Goal: Navigation & Orientation: Find specific page/section

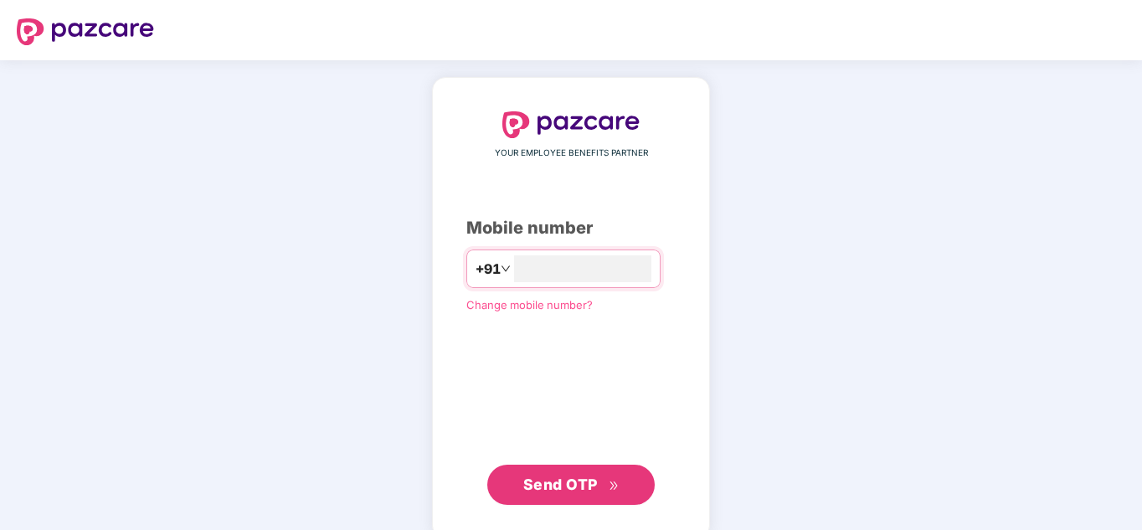
type input "**********"
click at [572, 488] on span "Send OTP" at bounding box center [560, 485] width 75 height 18
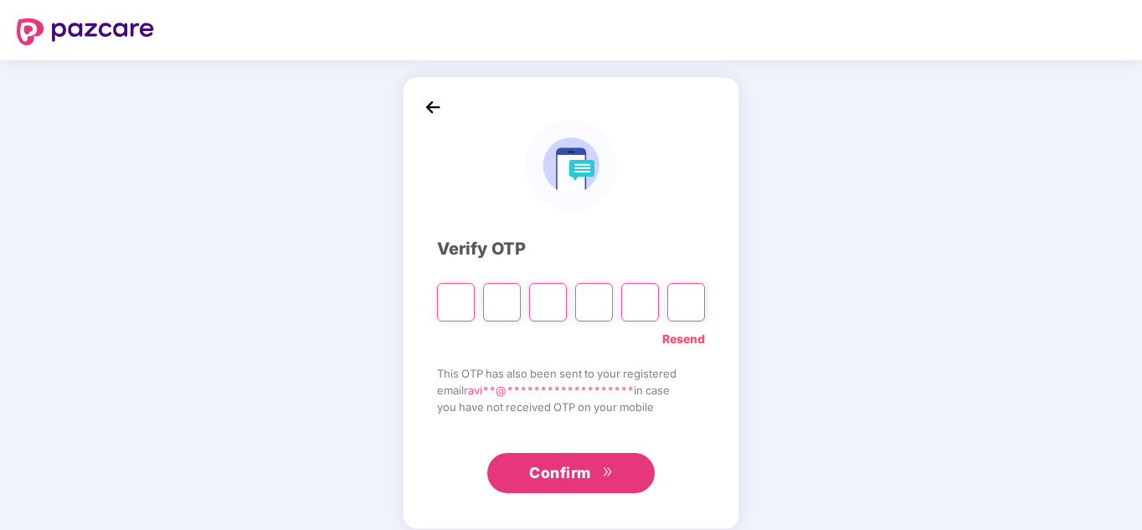
type input "*"
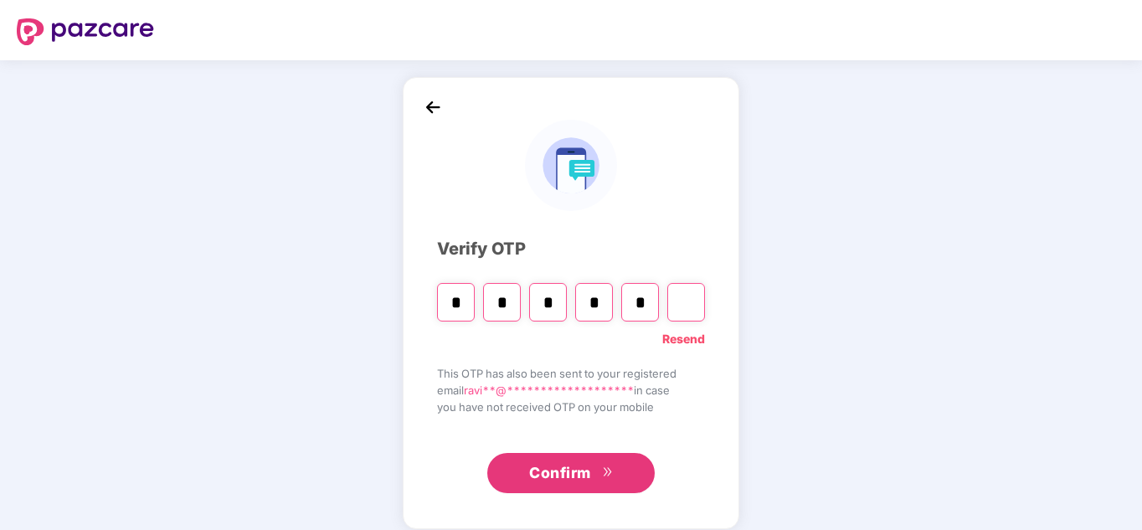
type input "*"
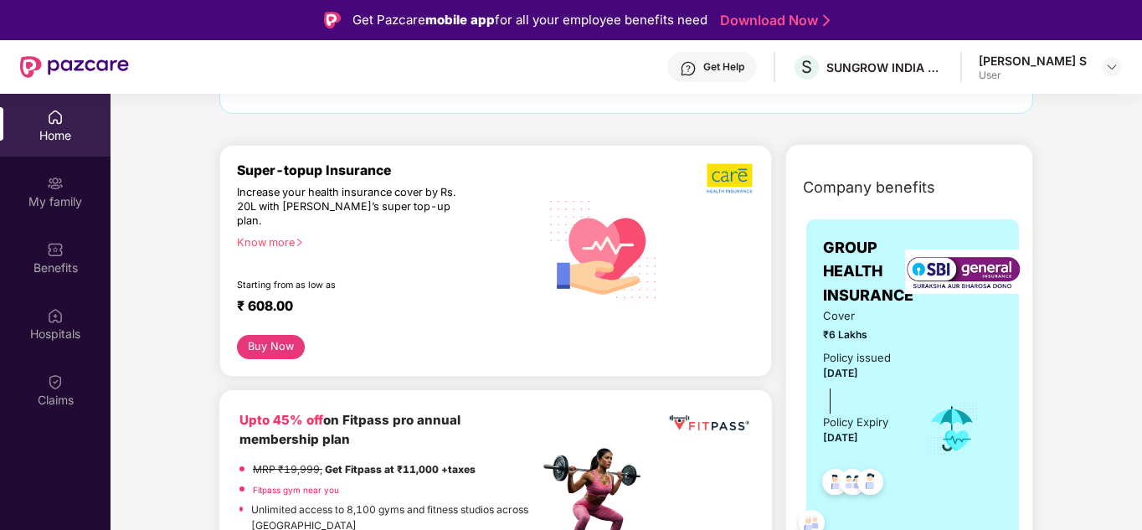
scroll to position [158, 0]
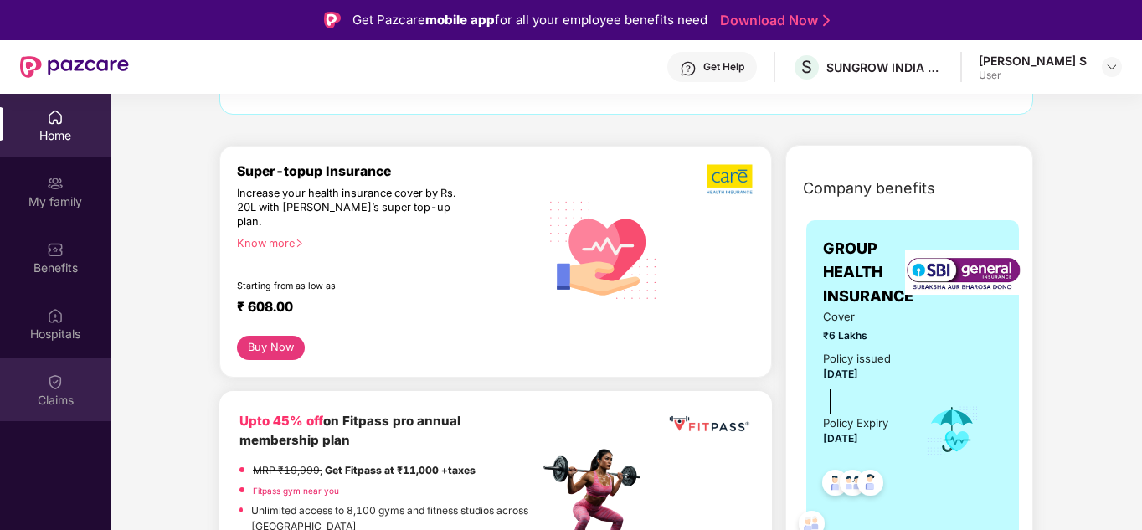
click at [49, 384] on img at bounding box center [55, 381] width 17 height 17
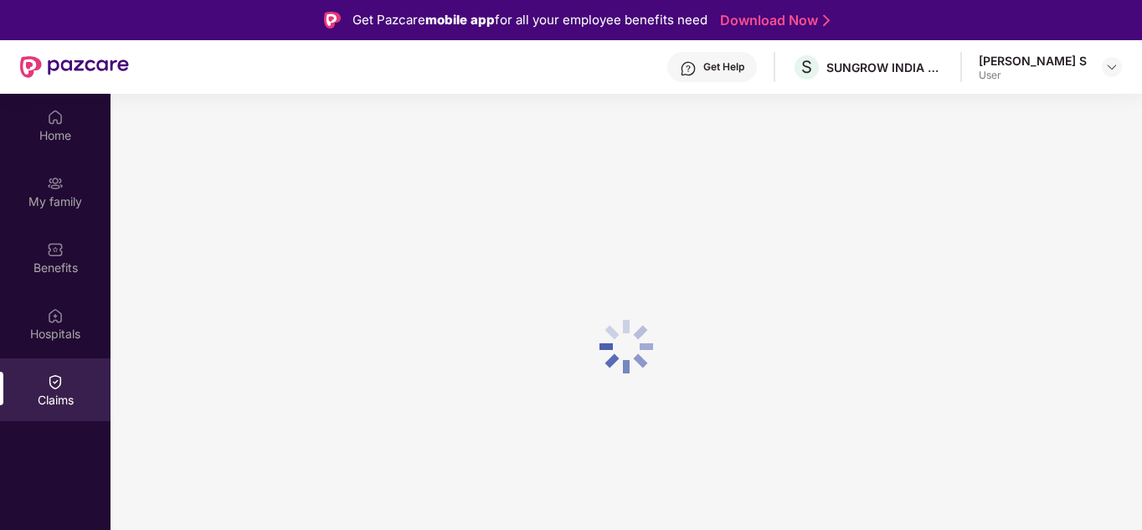
scroll to position [0, 0]
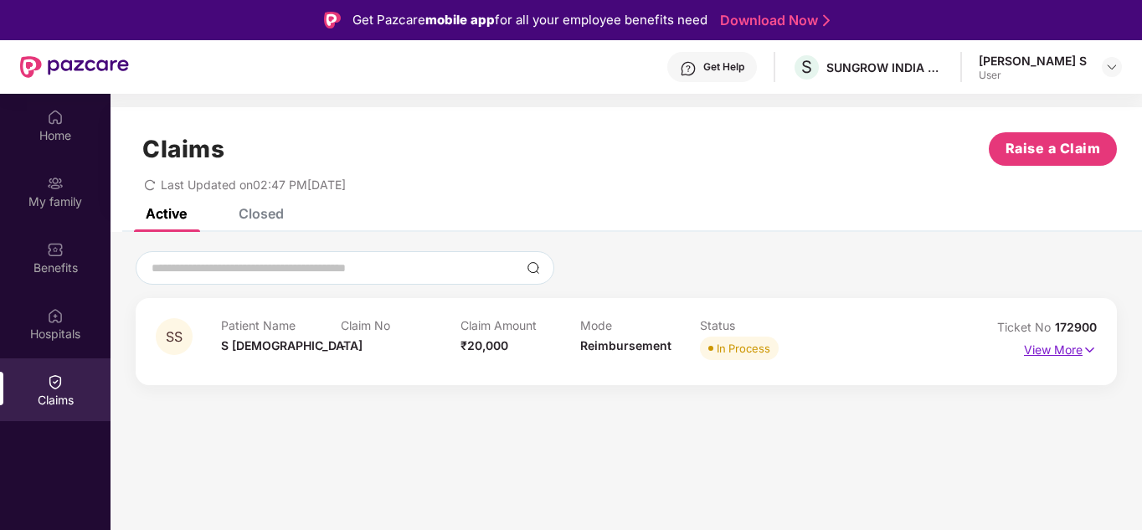
drag, startPoint x: 1087, startPoint y: 353, endPoint x: 1046, endPoint y: 354, distance: 41.1
click at [1046, 354] on p "View More" at bounding box center [1060, 348] width 73 height 23
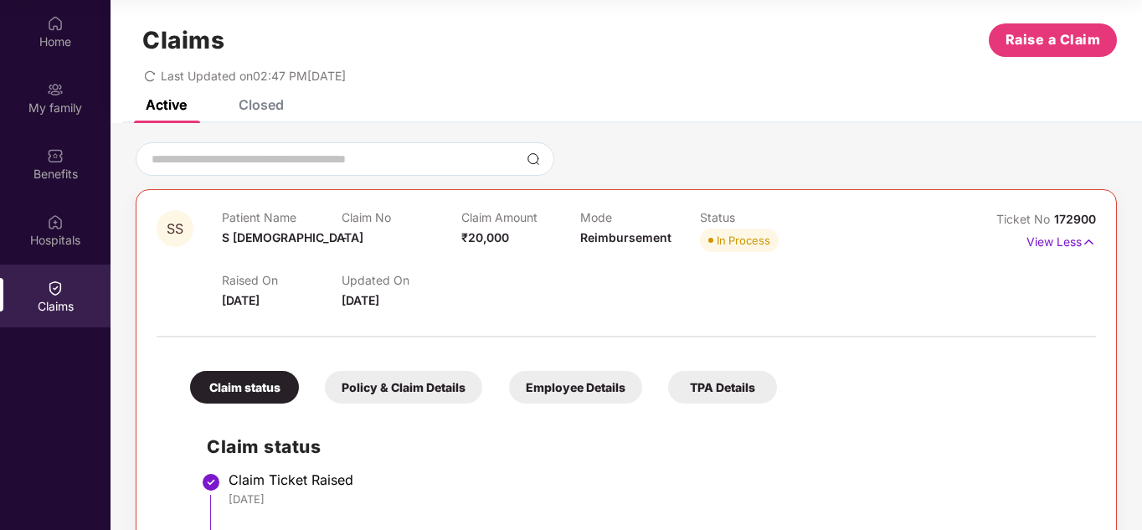
scroll to position [11, 0]
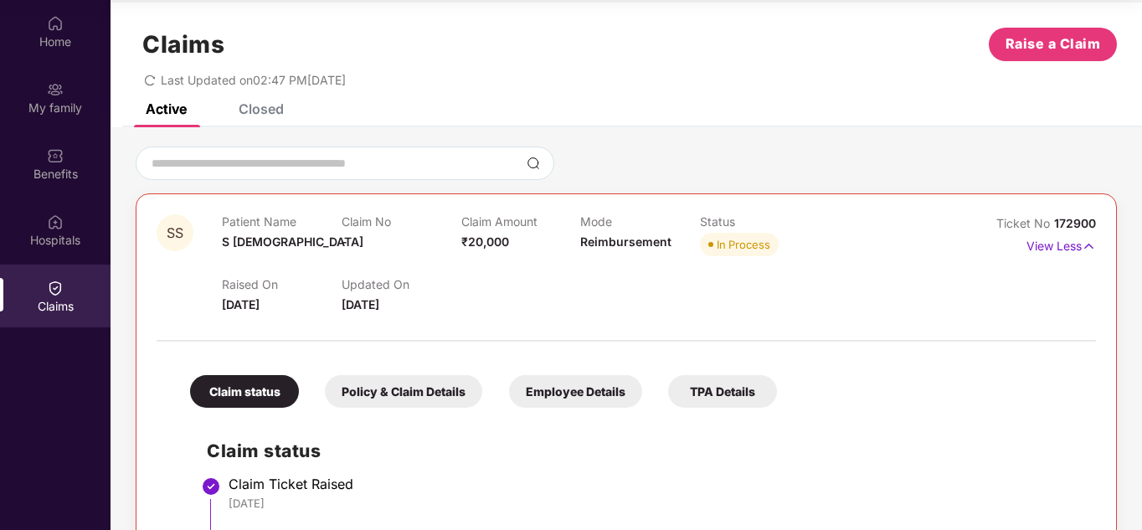
click at [260, 96] on div "Claims Raise a Claim Last Updated on 02:47 PM[DATE]" at bounding box center [627, 53] width 1032 height 101
click at [255, 109] on div "Closed" at bounding box center [261, 108] width 45 height 17
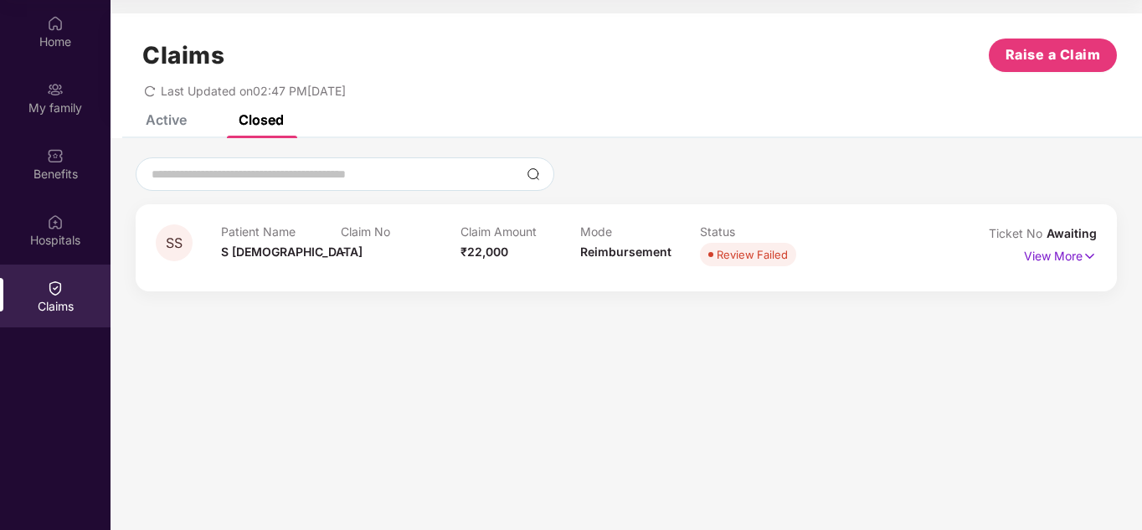
click at [174, 123] on div "Active" at bounding box center [166, 119] width 41 height 17
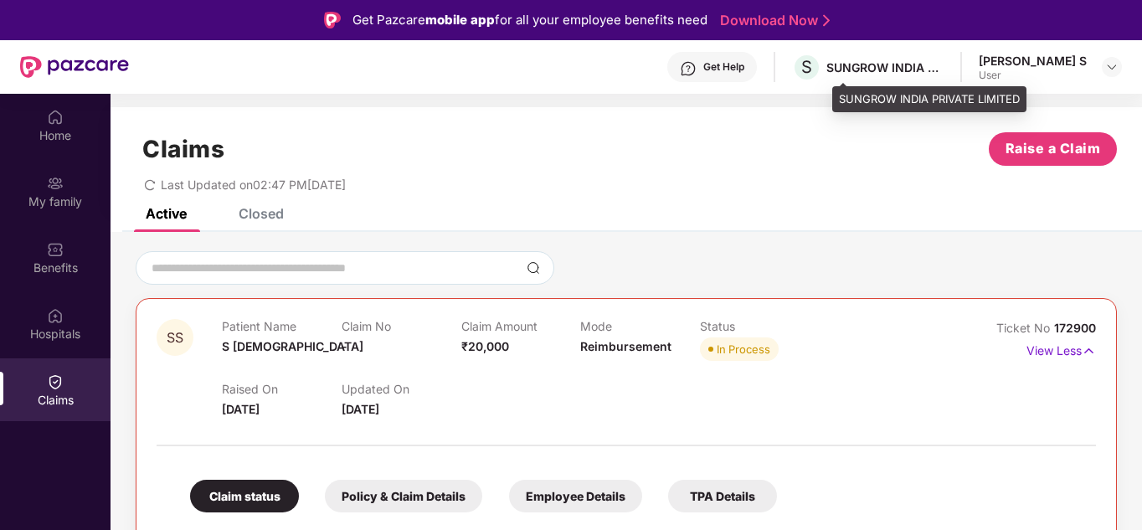
click at [919, 64] on div "SUNGROW INDIA PRIVATE LIMITED" at bounding box center [885, 67] width 117 height 16
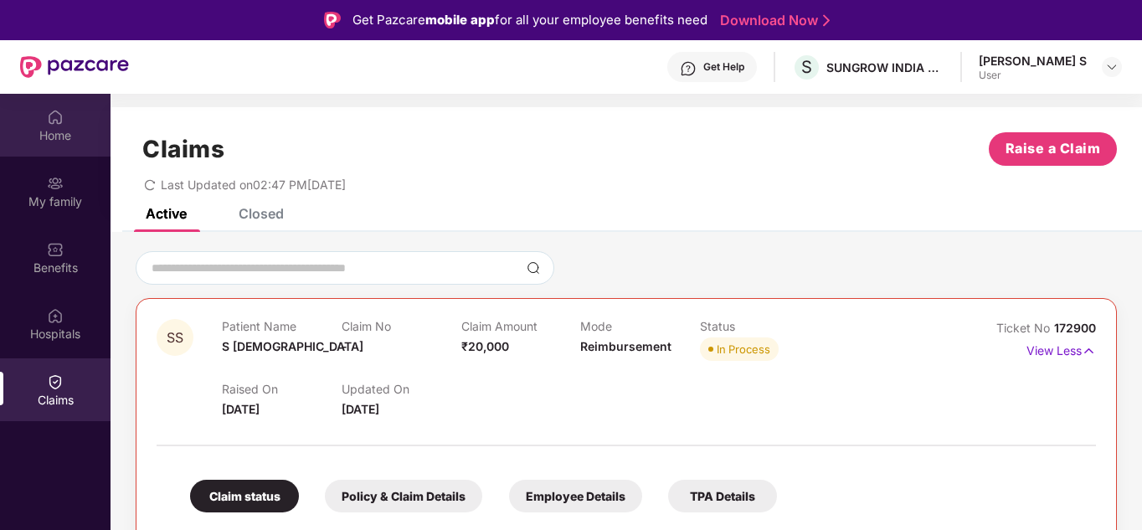
click at [39, 117] on div "Home" at bounding box center [55, 125] width 111 height 63
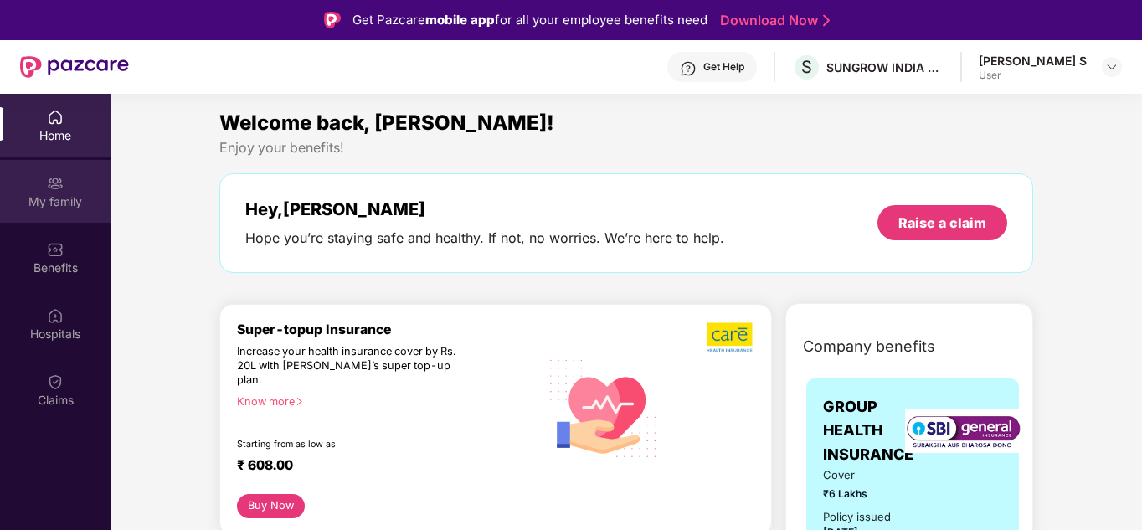
click at [70, 212] on div "My family" at bounding box center [55, 191] width 111 height 63
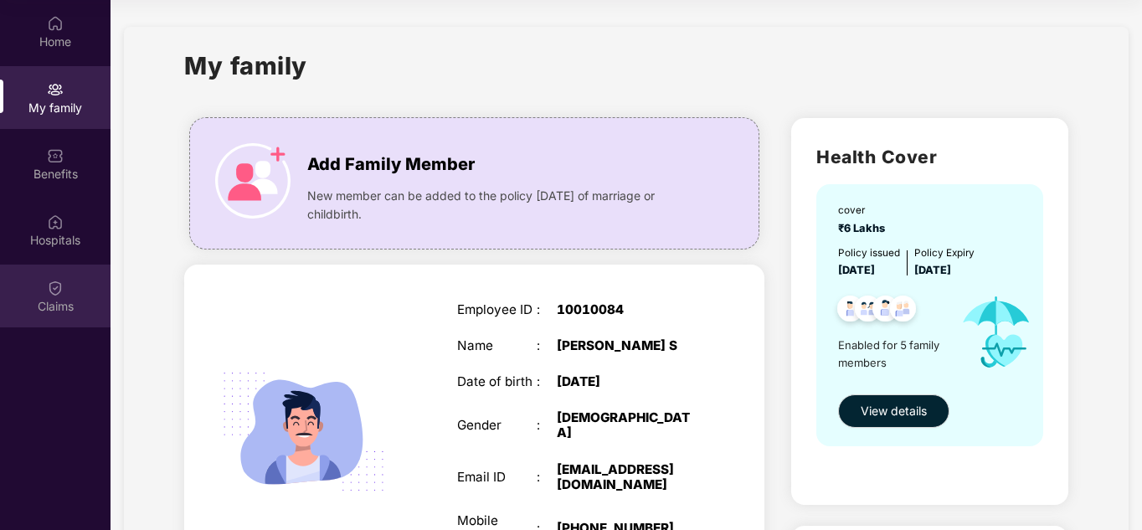
click at [75, 293] on div "Claims" at bounding box center [55, 296] width 111 height 63
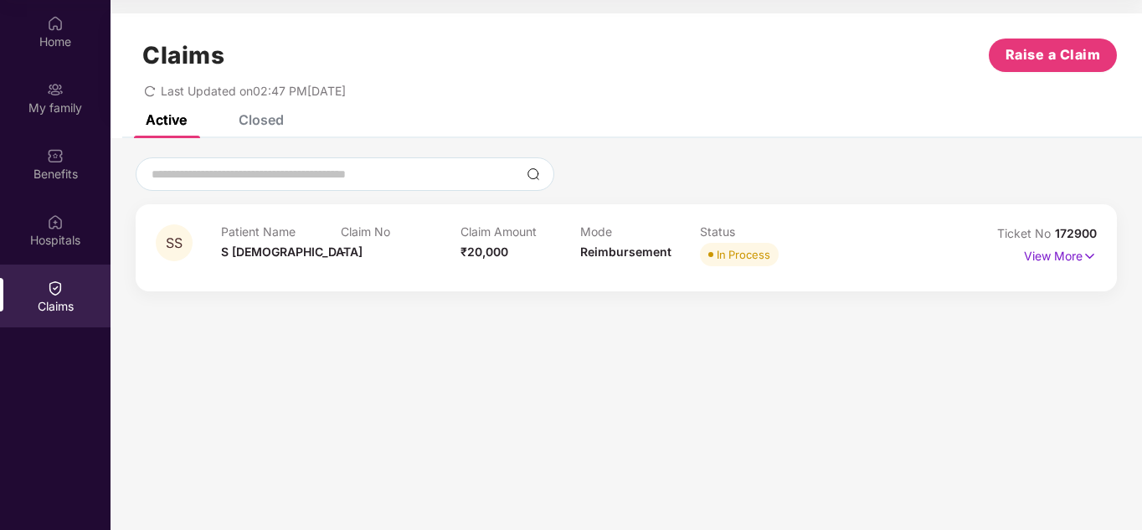
click at [275, 116] on div "Closed" at bounding box center [261, 119] width 45 height 17
click at [190, 126] on div "Active Closed" at bounding box center [202, 119] width 163 height 37
click at [165, 119] on div "Active" at bounding box center [166, 119] width 41 height 17
click at [258, 122] on div "Closed" at bounding box center [261, 119] width 45 height 17
click at [181, 125] on div "Active" at bounding box center [166, 119] width 41 height 17
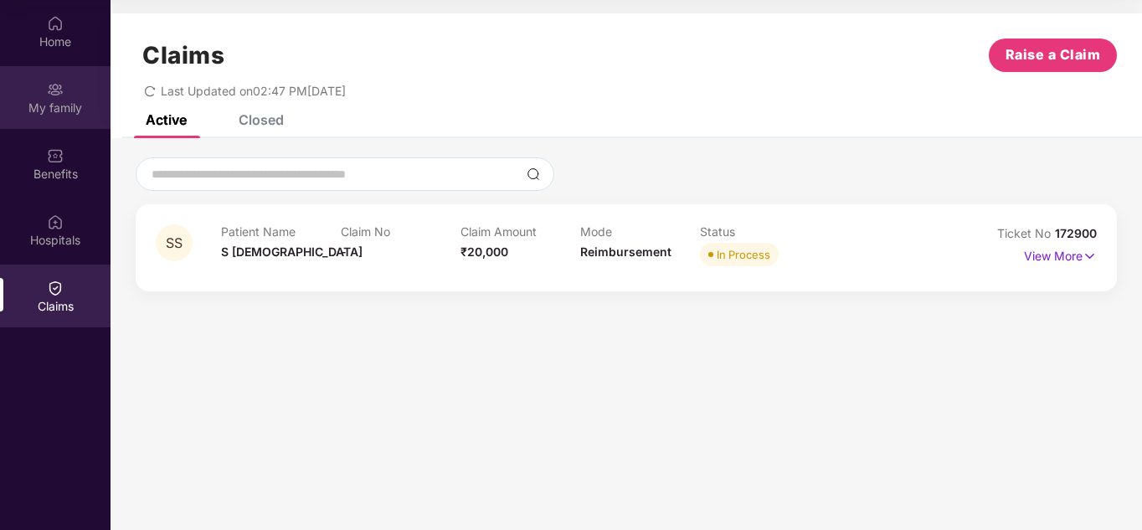
click at [73, 113] on div "My family" at bounding box center [55, 108] width 111 height 17
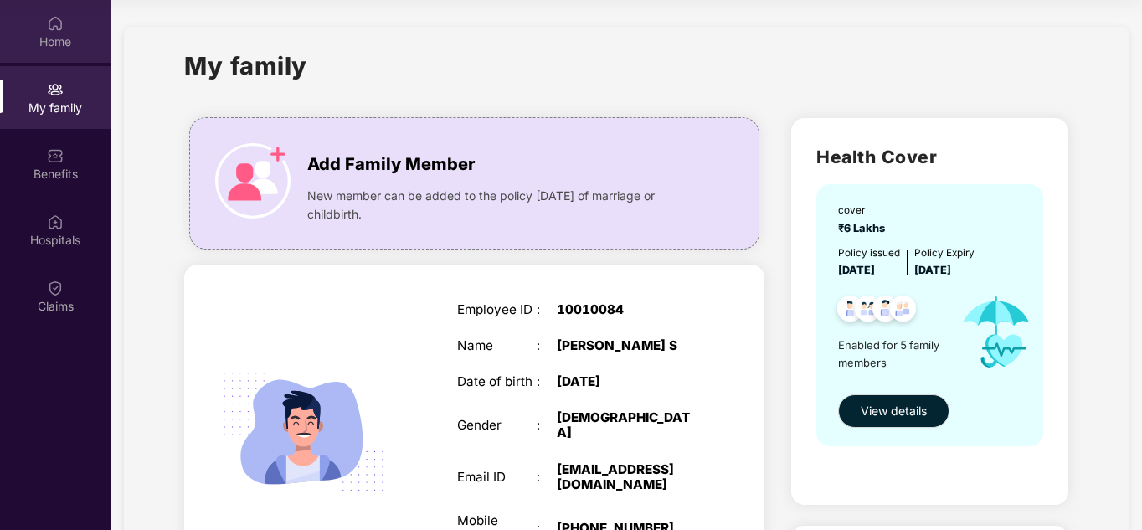
click at [54, 28] on img at bounding box center [55, 23] width 17 height 17
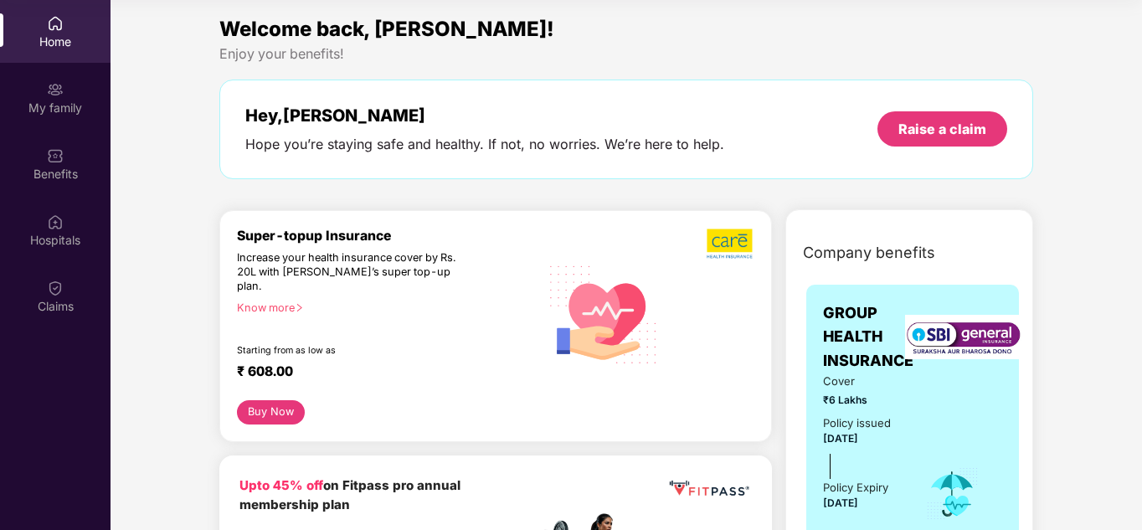
click at [793, 183] on div "Welcome back, [PERSON_NAME]! Enjoy your benefits! Hey, [PERSON_NAME] you’re sta…" at bounding box center [626, 104] width 827 height 183
click at [64, 93] on div "My family" at bounding box center [55, 97] width 111 height 63
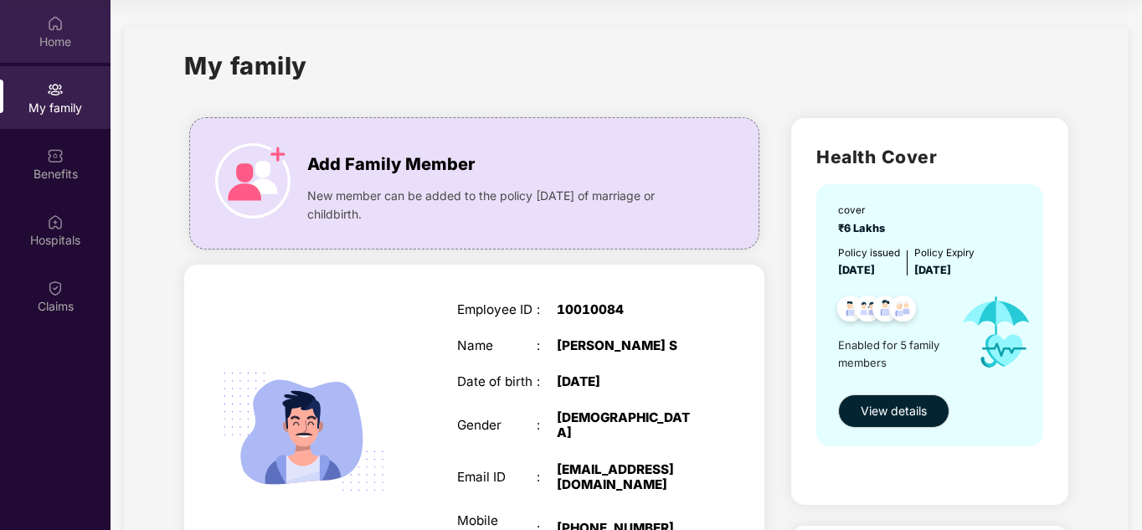
click at [61, 21] on img at bounding box center [55, 23] width 17 height 17
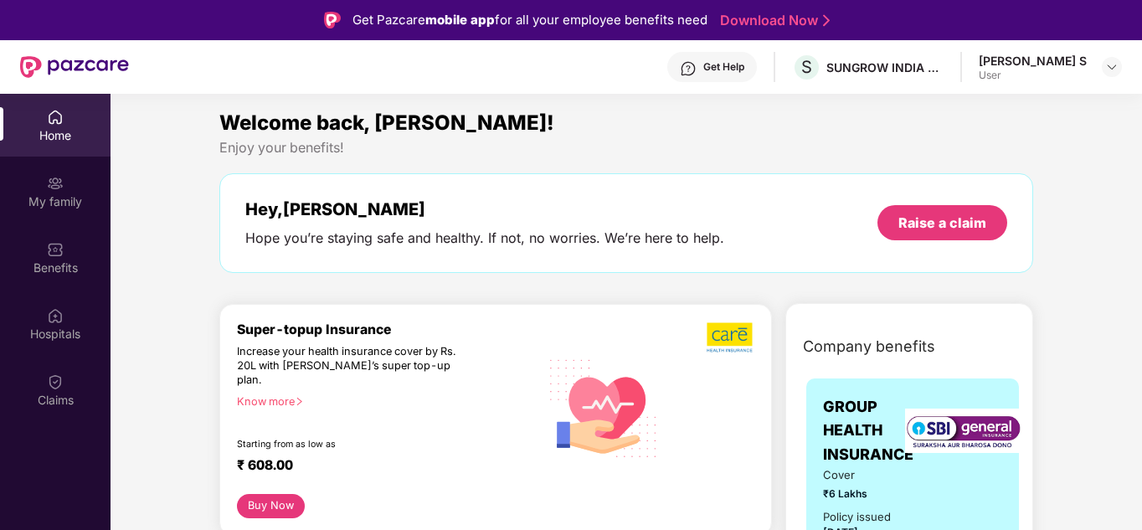
click at [1052, 60] on div "[PERSON_NAME] S" at bounding box center [1033, 61] width 108 height 16
click at [1110, 63] on img at bounding box center [1111, 66] width 13 height 13
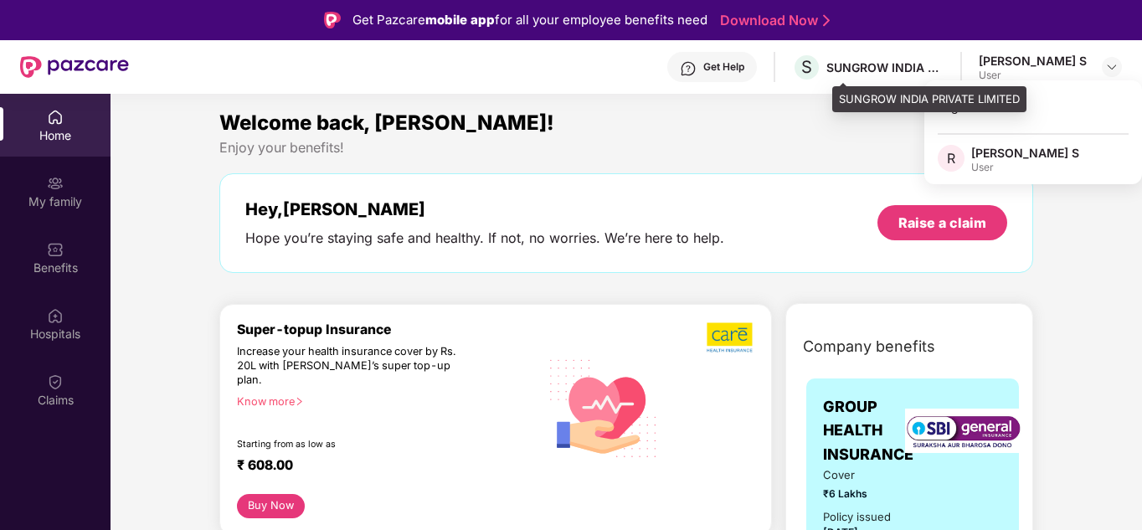
click at [919, 72] on div "SUNGROW INDIA PRIVATE LIMITED" at bounding box center [885, 67] width 117 height 16
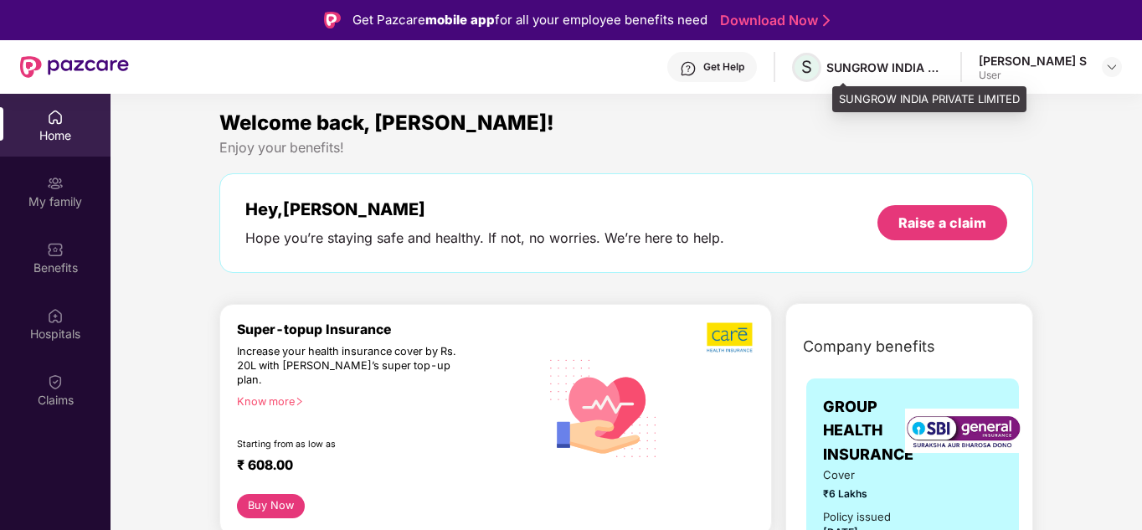
click at [821, 69] on span "S" at bounding box center [806, 67] width 29 height 29
click at [863, 69] on div "S SUNGROW INDIA PRIVATE LIMITED" at bounding box center [868, 67] width 152 height 29
click at [812, 64] on span "S" at bounding box center [806, 67] width 11 height 20
click at [821, 56] on span "S" at bounding box center [806, 67] width 29 height 29
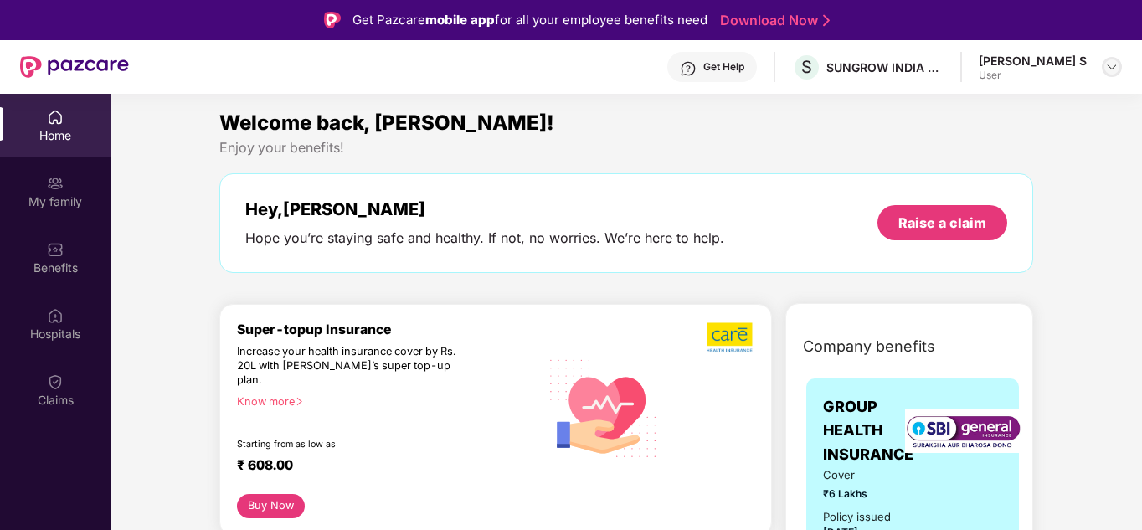
click at [1108, 66] on img at bounding box center [1111, 66] width 13 height 13
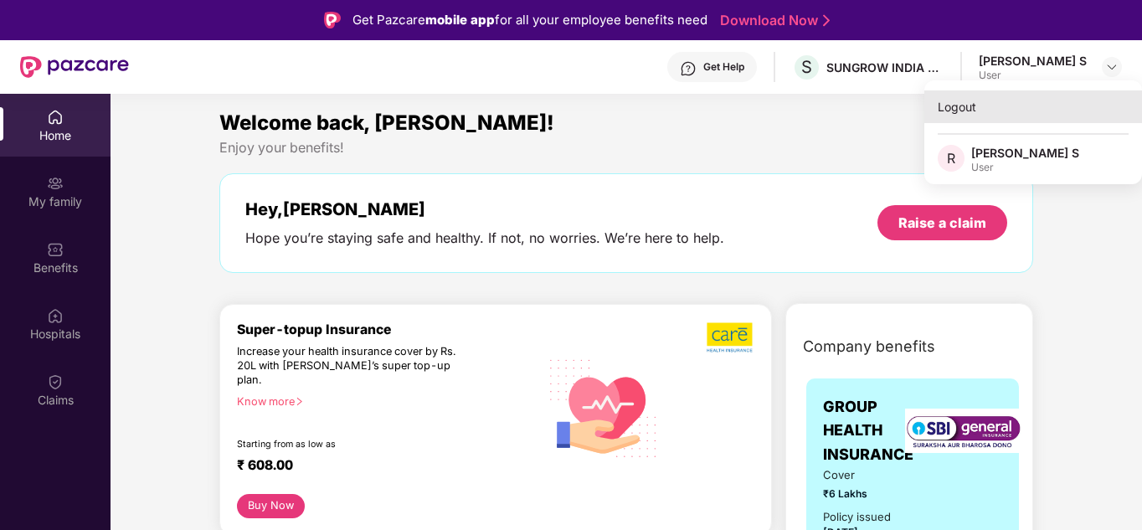
click at [982, 114] on div "Logout" at bounding box center [1033, 106] width 218 height 33
